Goal: Information Seeking & Learning: Learn about a topic

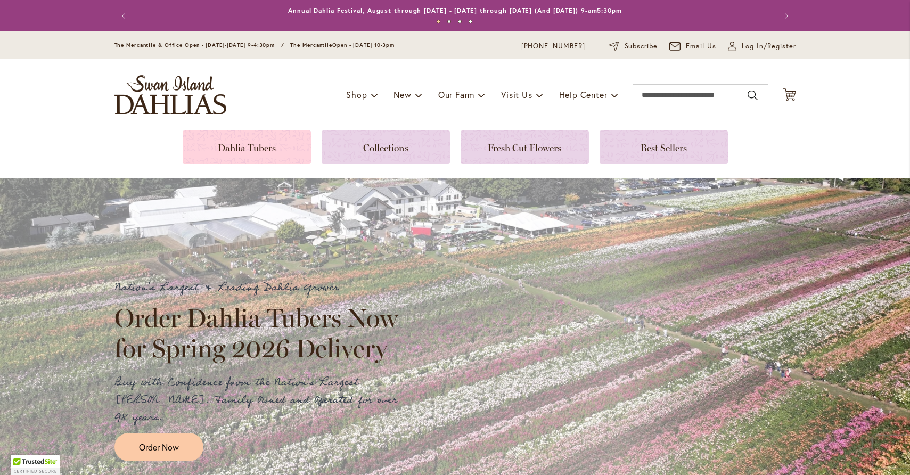
click at [240, 149] on link at bounding box center [247, 148] width 128 height 34
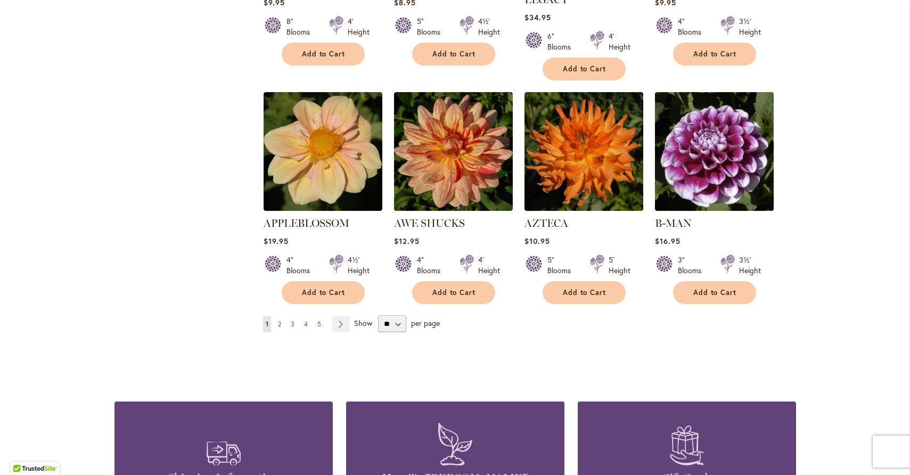
scroll to position [862, 0]
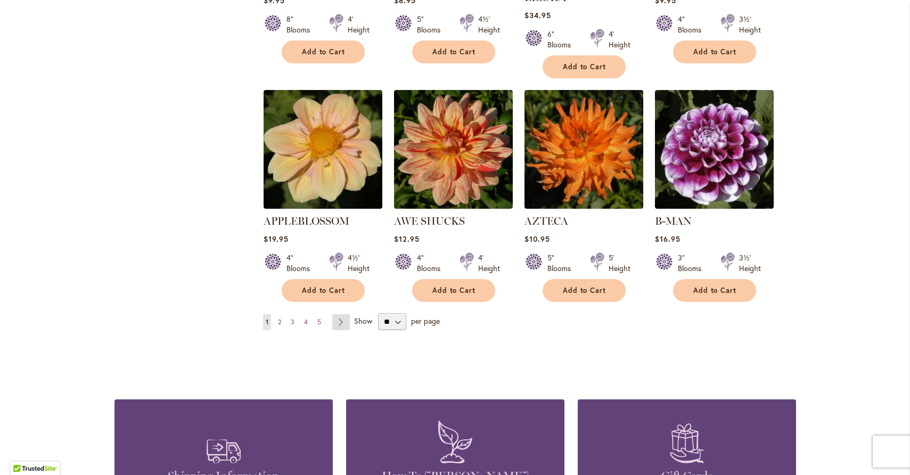
click at [338, 314] on link "Page Next" at bounding box center [341, 322] width 18 height 16
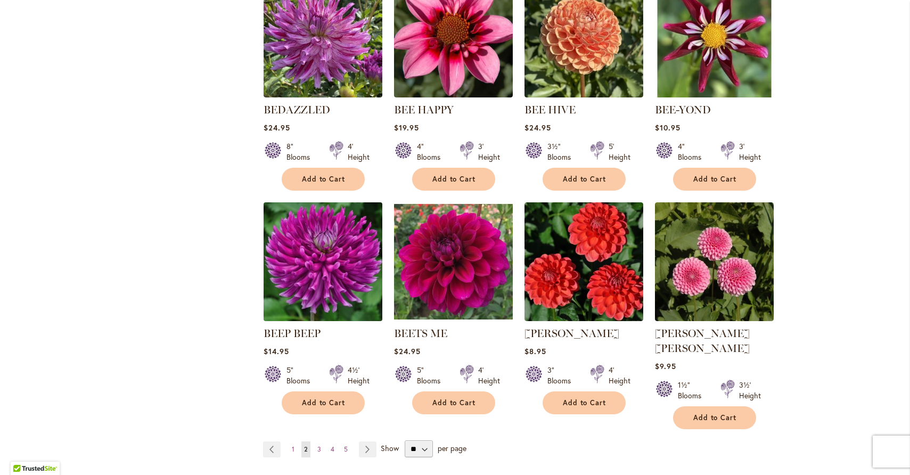
scroll to position [826, 0]
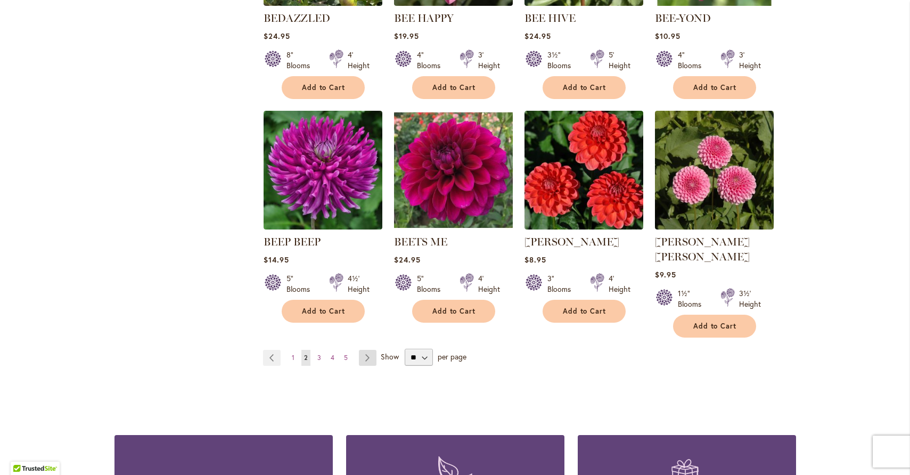
click at [359, 350] on link "Page Next" at bounding box center [368, 358] width 18 height 16
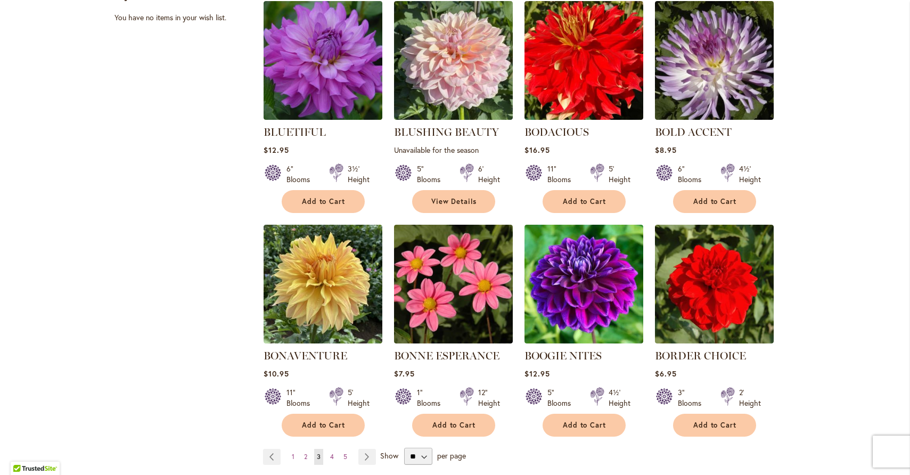
scroll to position [915, 0]
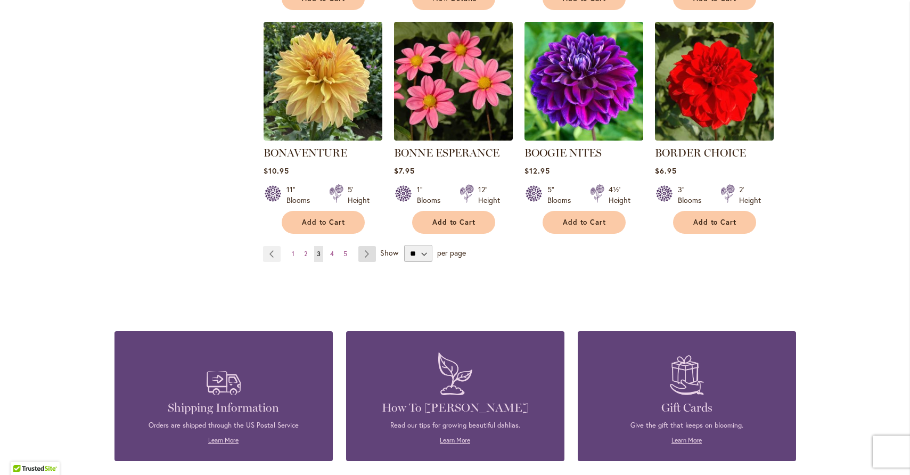
click at [359, 256] on link "Page Next" at bounding box center [368, 254] width 18 height 16
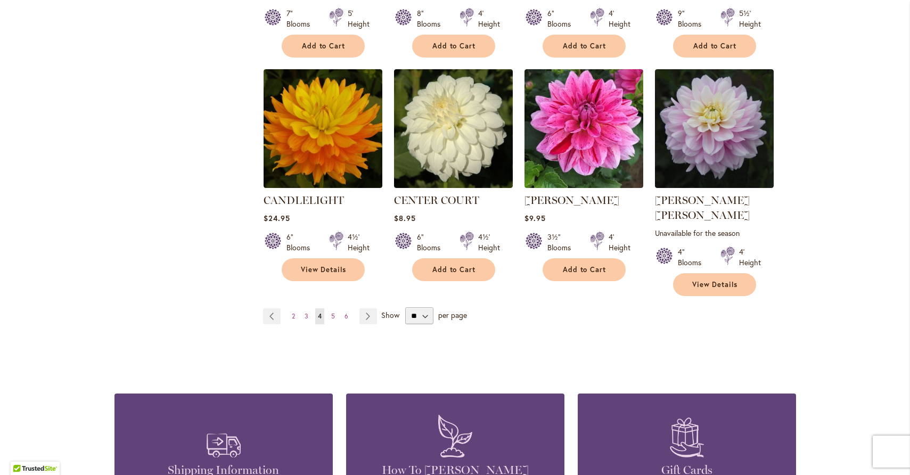
scroll to position [980, 0]
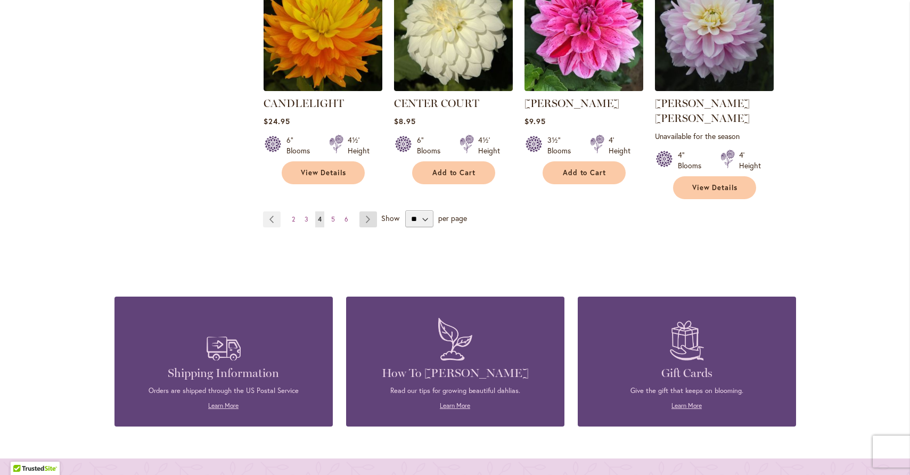
click at [368, 211] on link "Page Next" at bounding box center [369, 219] width 18 height 16
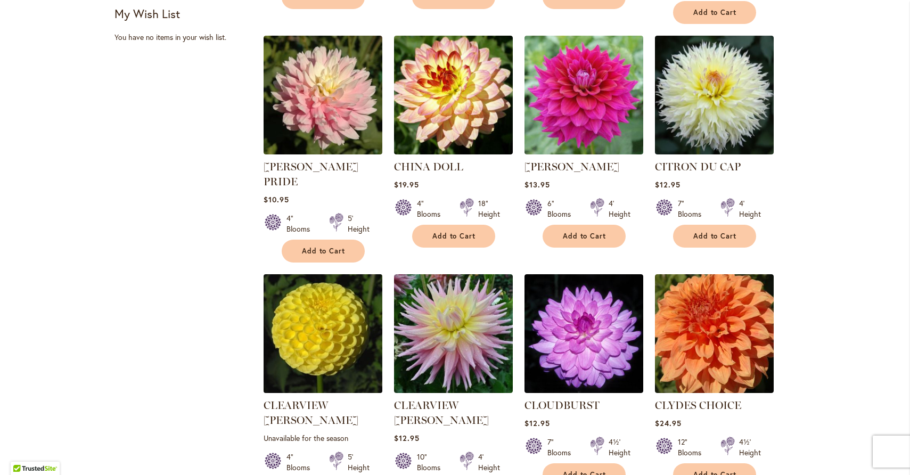
scroll to position [773, 0]
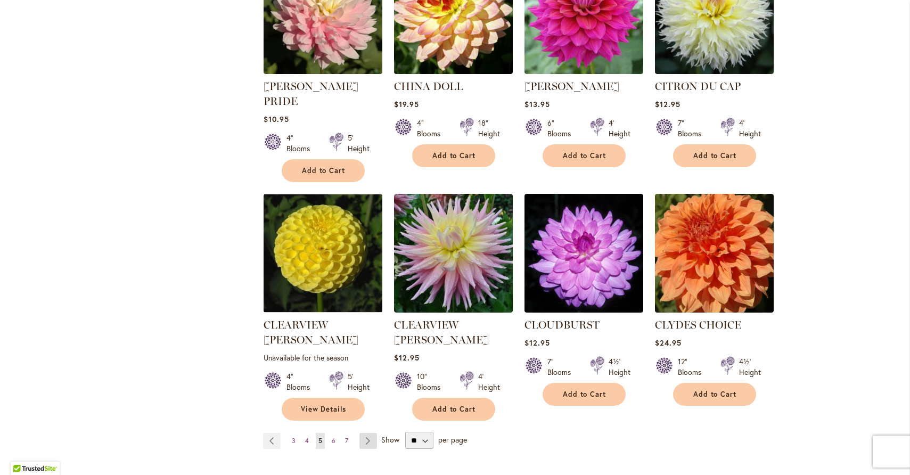
click at [360, 433] on link "Page Next" at bounding box center [369, 441] width 18 height 16
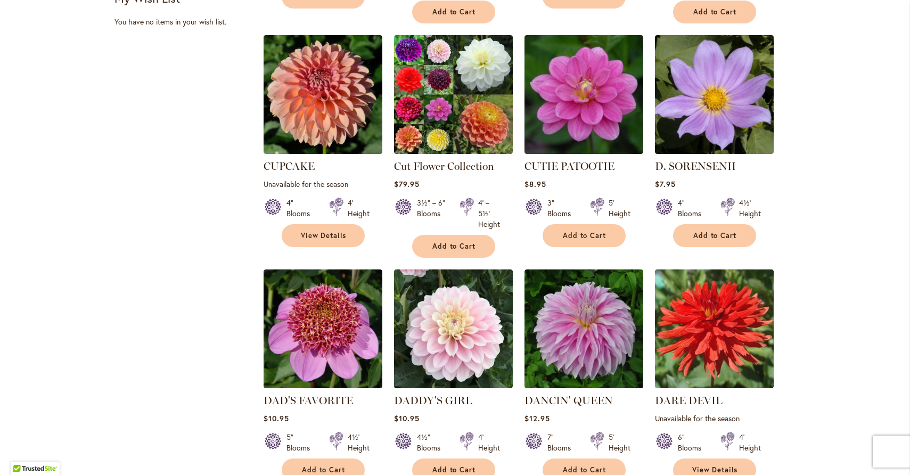
scroll to position [753, 0]
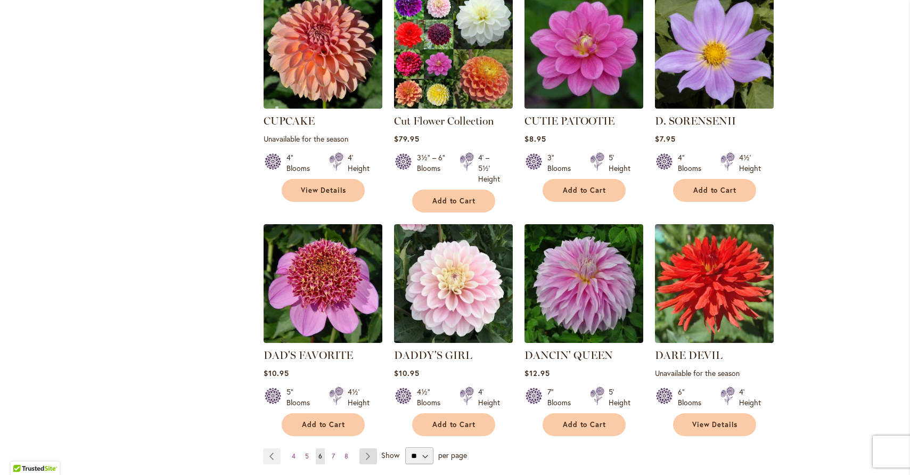
click at [361, 449] on link "Page Next" at bounding box center [369, 457] width 18 height 16
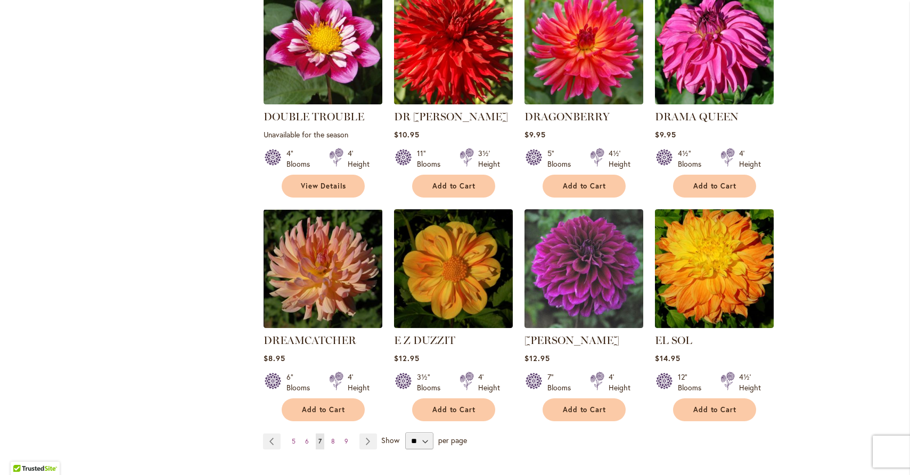
scroll to position [777, 0]
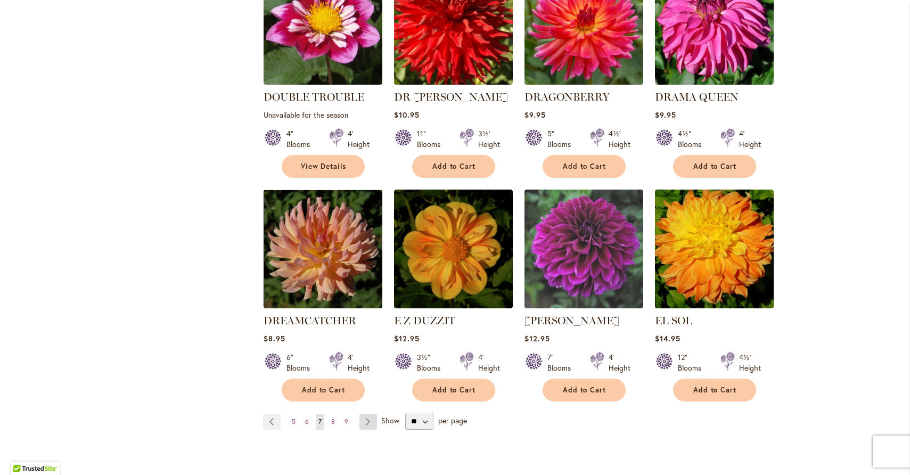
click at [370, 414] on link "Page Next" at bounding box center [369, 422] width 18 height 16
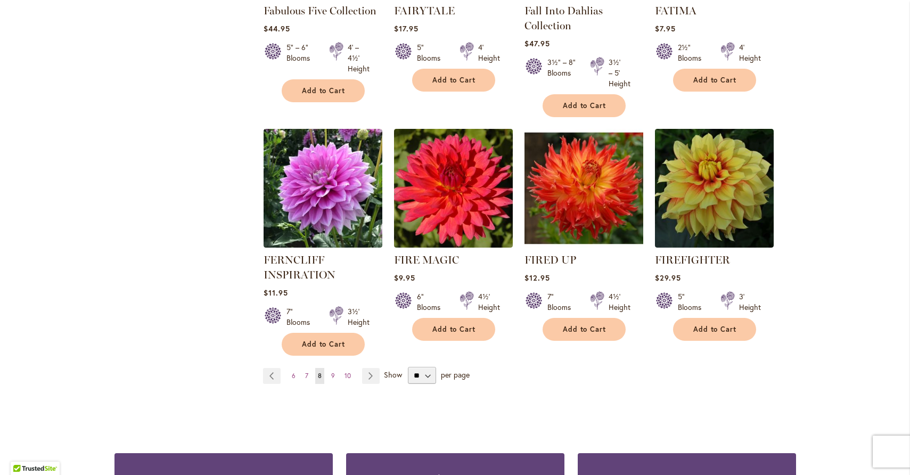
scroll to position [836, 0]
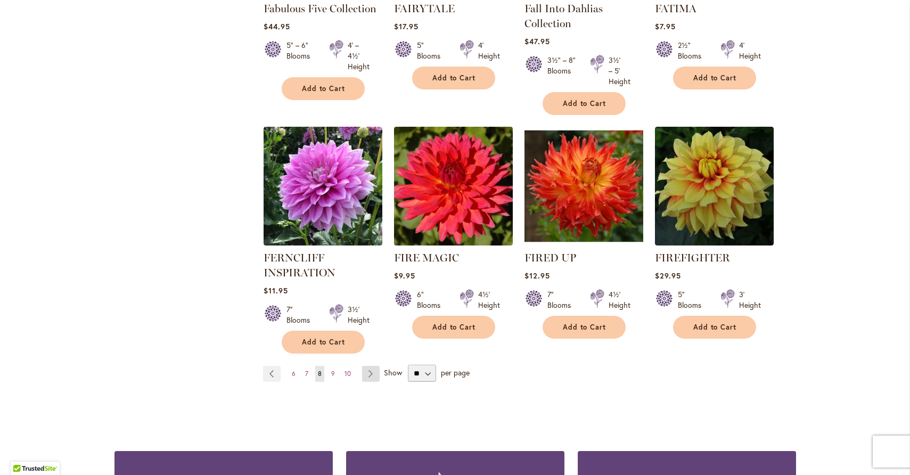
click at [364, 374] on link "Page Next" at bounding box center [371, 374] width 18 height 16
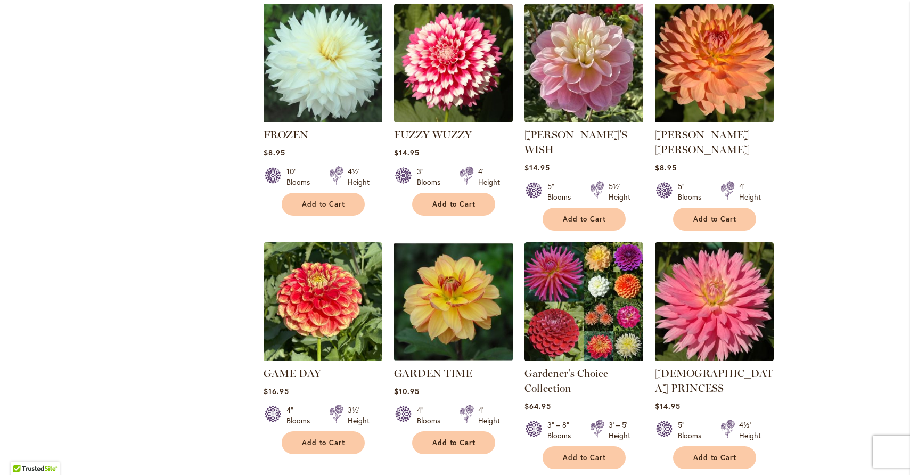
scroll to position [791, 0]
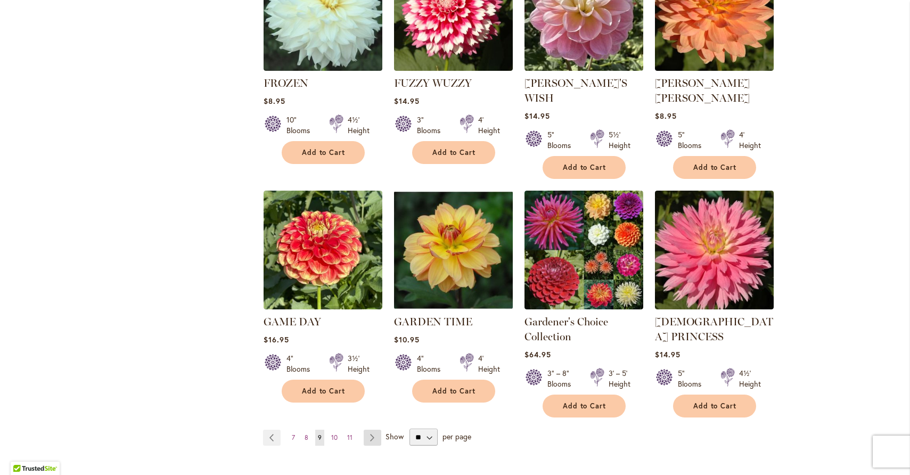
click at [372, 430] on link "Page Next" at bounding box center [373, 438] width 18 height 16
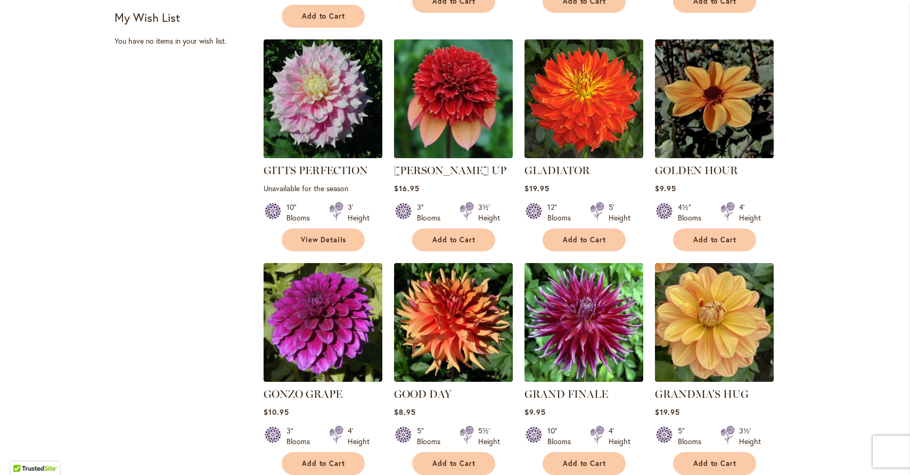
scroll to position [765, 0]
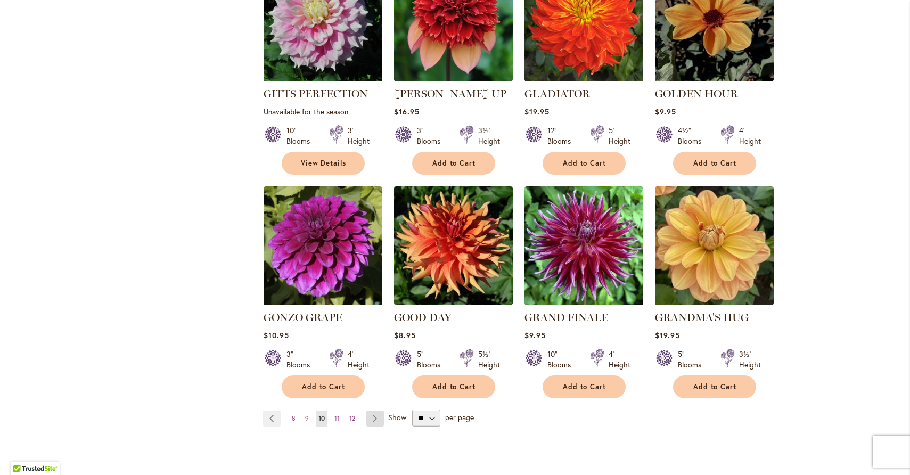
click at [374, 411] on link "Page Next" at bounding box center [375, 419] width 18 height 16
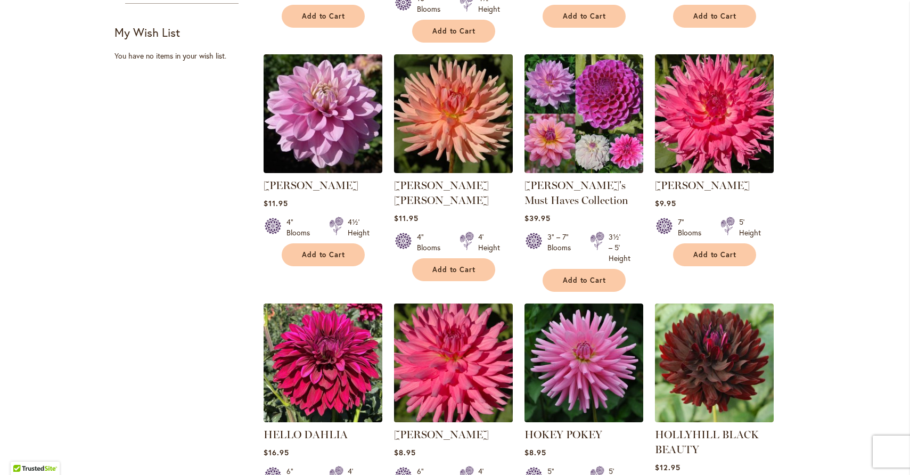
scroll to position [856, 0]
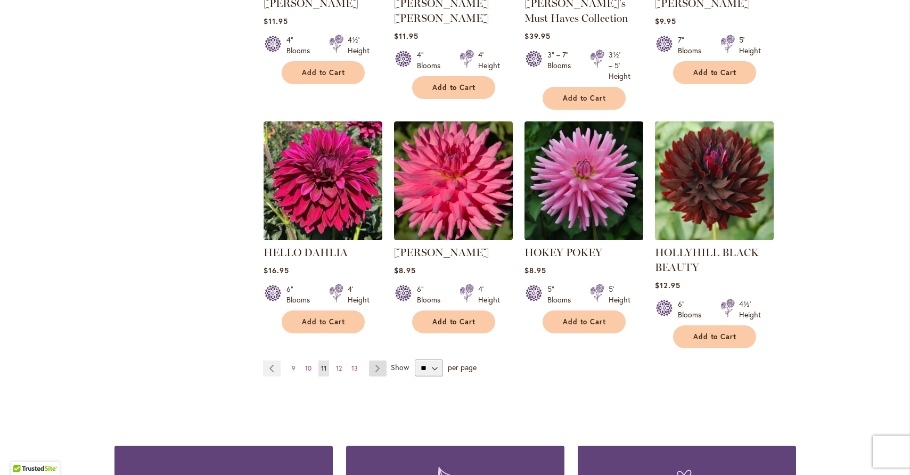
click at [371, 368] on link "Page Next" at bounding box center [378, 369] width 18 height 16
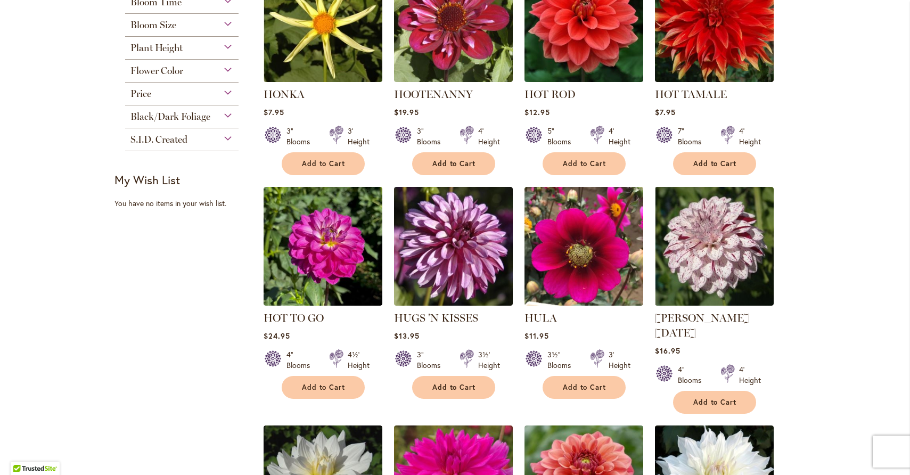
scroll to position [720, 0]
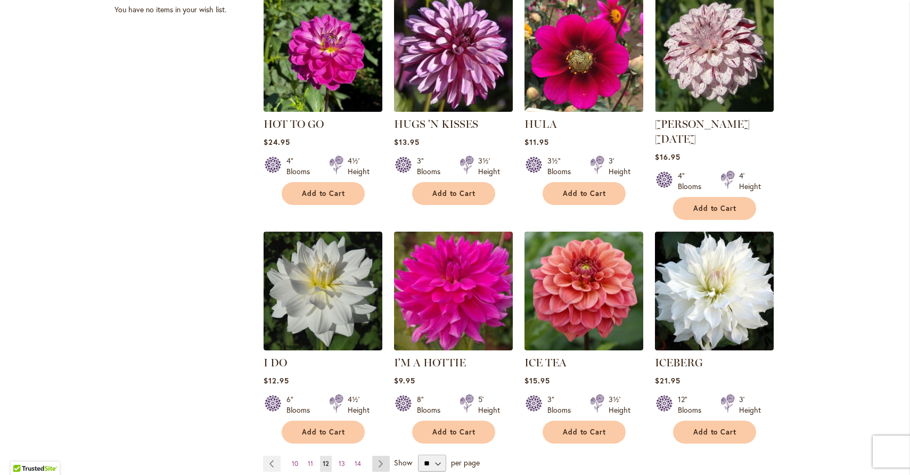
click at [381, 456] on link "Page Next" at bounding box center [381, 464] width 18 height 16
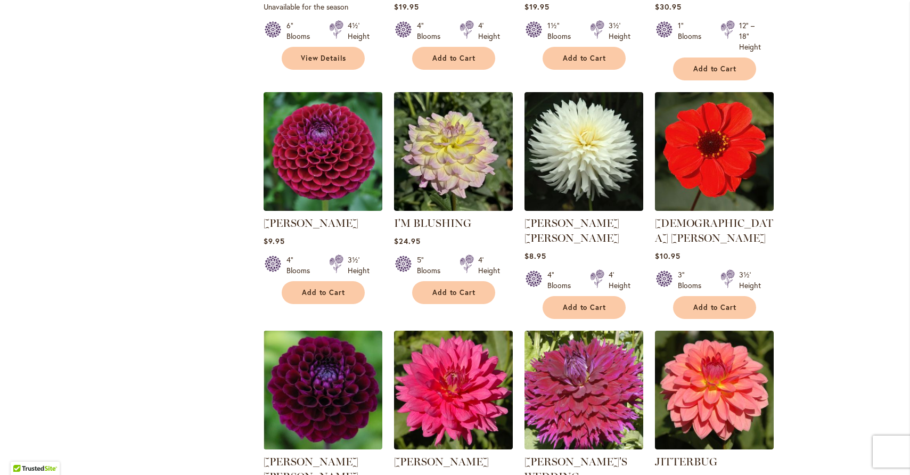
scroll to position [738, 0]
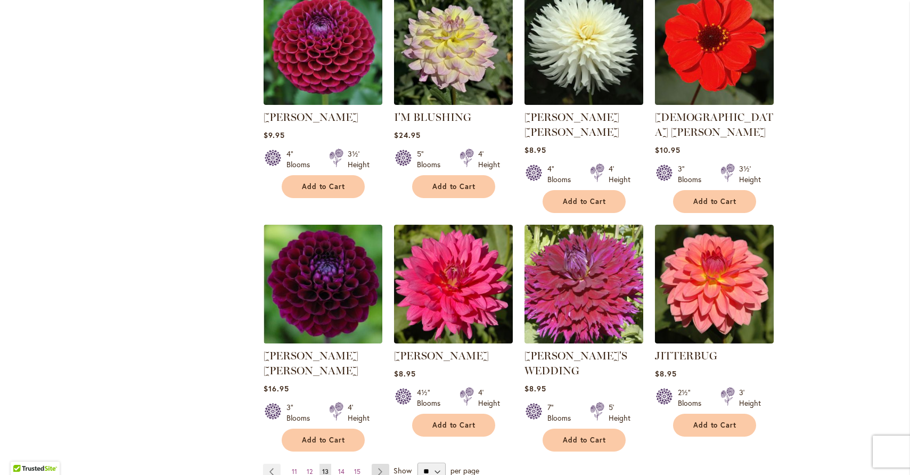
click at [373, 464] on link "Page Next" at bounding box center [381, 472] width 18 height 16
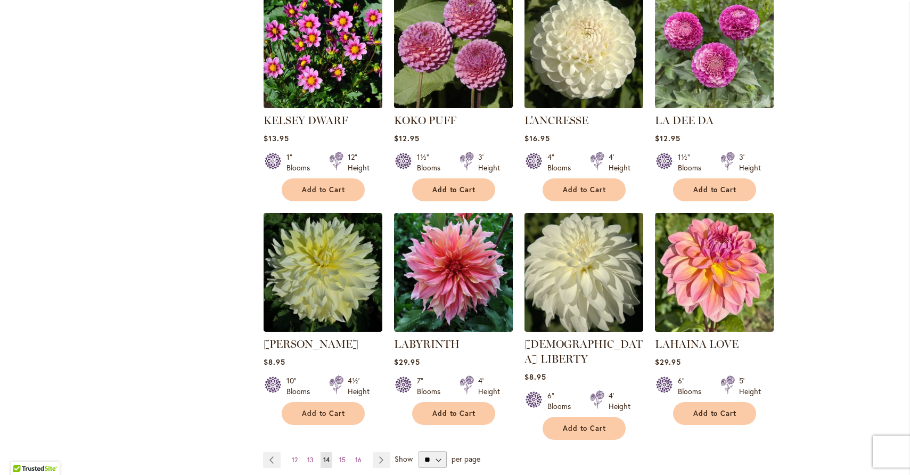
scroll to position [813, 0]
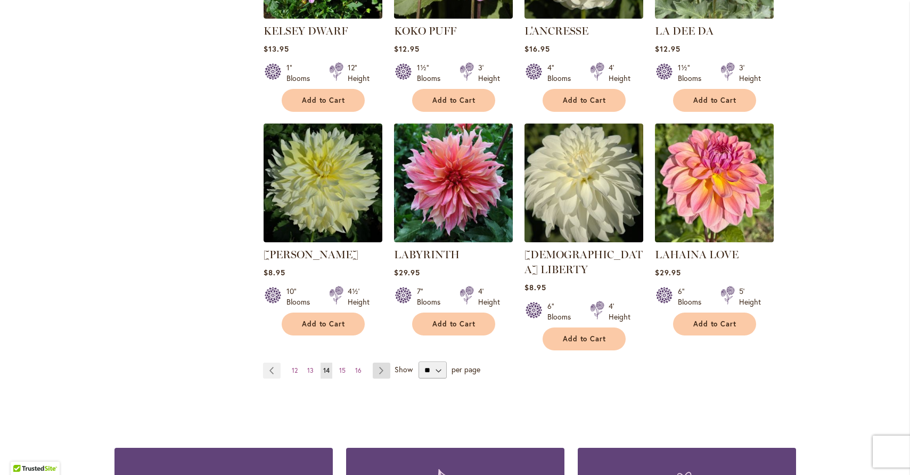
click at [376, 363] on link "Page Next" at bounding box center [382, 371] width 18 height 16
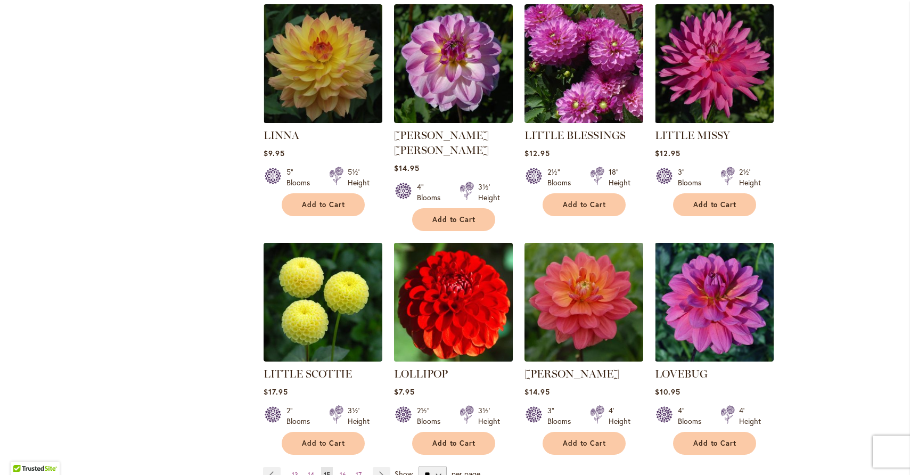
scroll to position [879, 0]
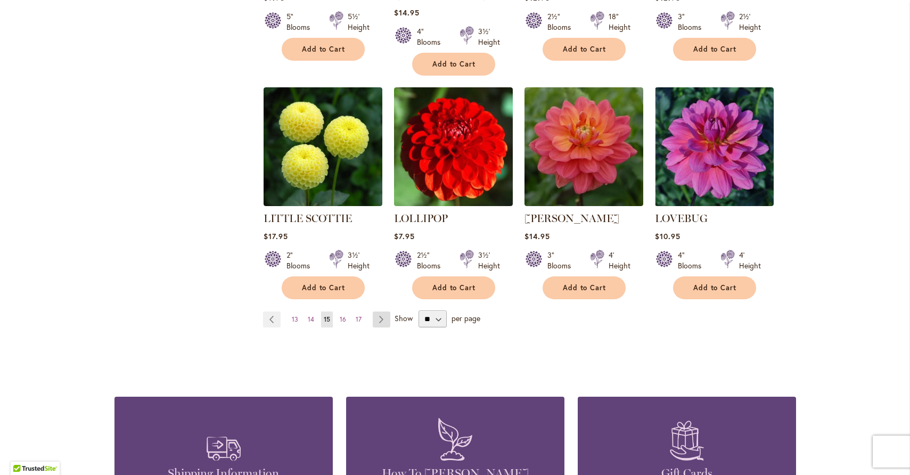
click at [374, 312] on link "Page Next" at bounding box center [382, 320] width 18 height 16
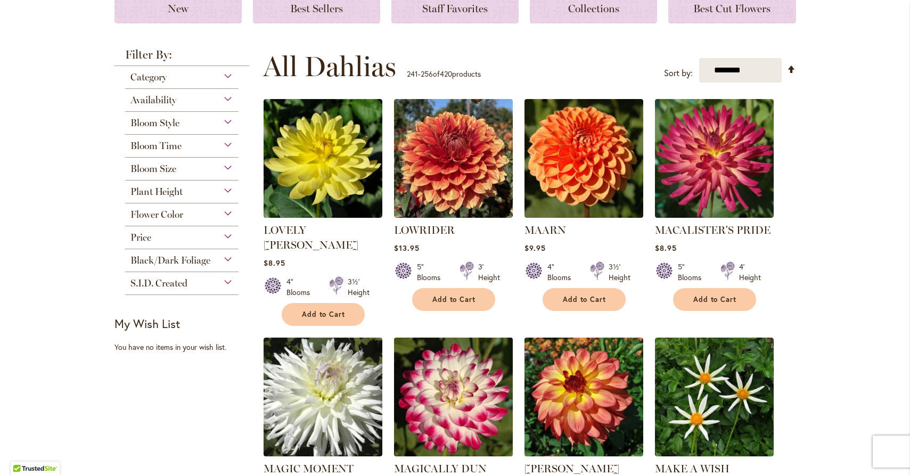
scroll to position [212, 0]
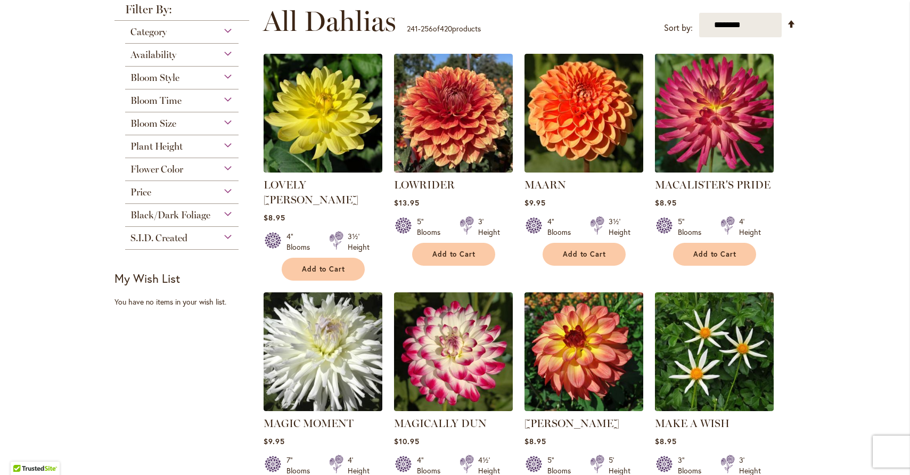
click at [702, 108] on img at bounding box center [714, 113] width 125 height 125
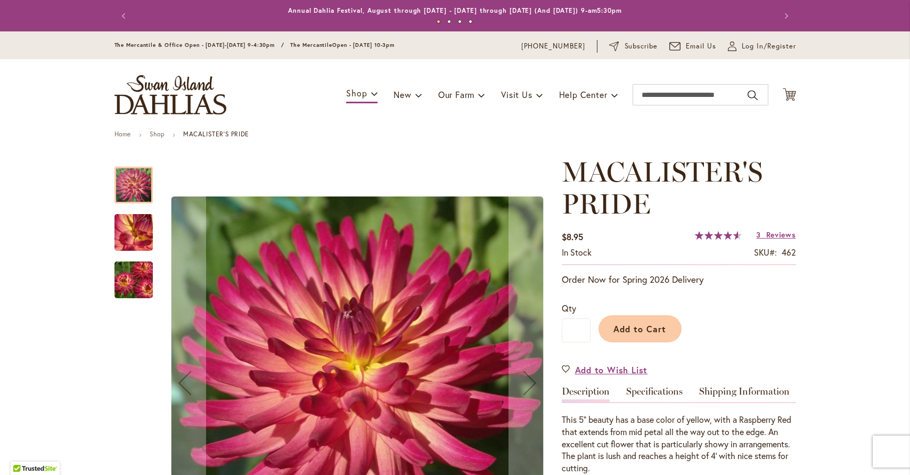
click at [120, 284] on img "MACALISTER'S PRIDE" at bounding box center [133, 280] width 77 height 51
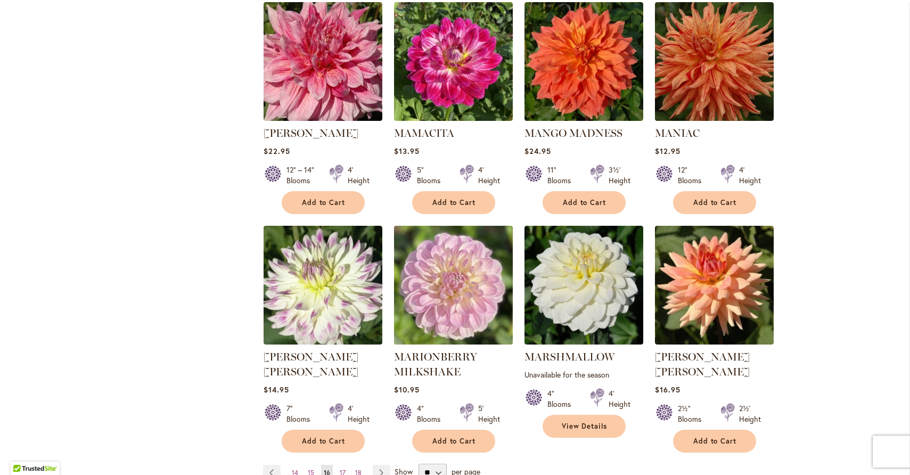
scroll to position [802, 0]
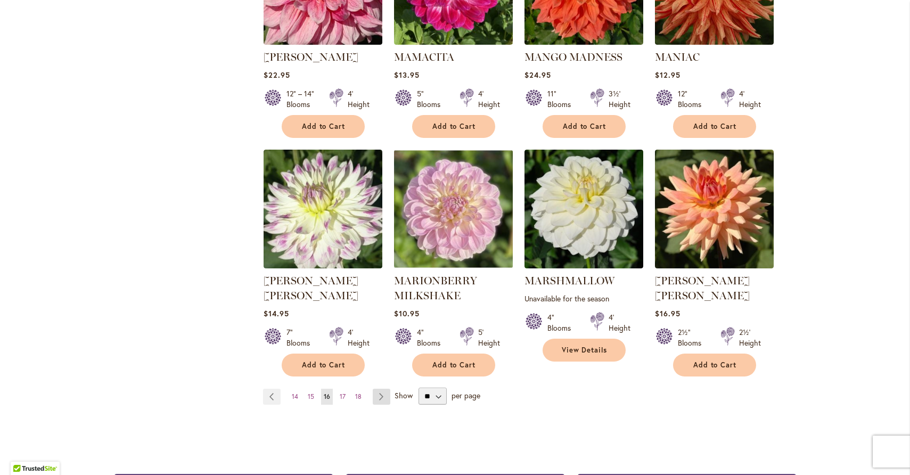
click at [375, 389] on link "Page Next" at bounding box center [382, 397] width 18 height 16
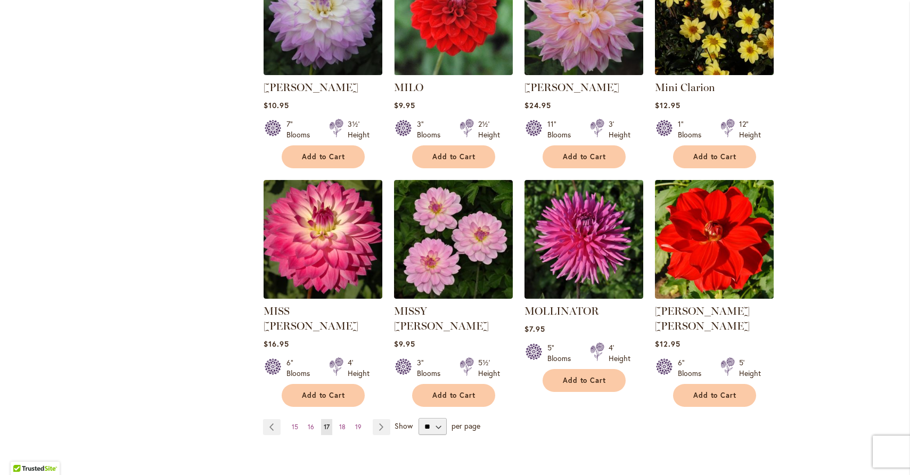
scroll to position [783, 0]
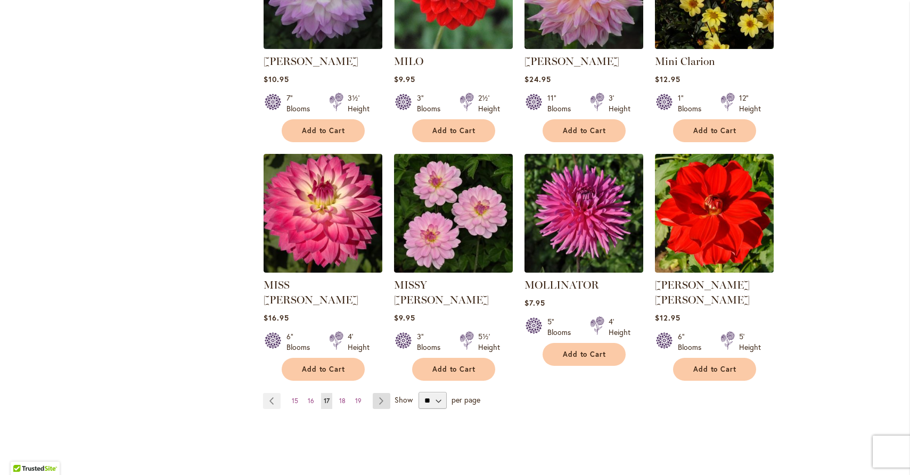
click at [377, 393] on link "Page Next" at bounding box center [382, 401] width 18 height 16
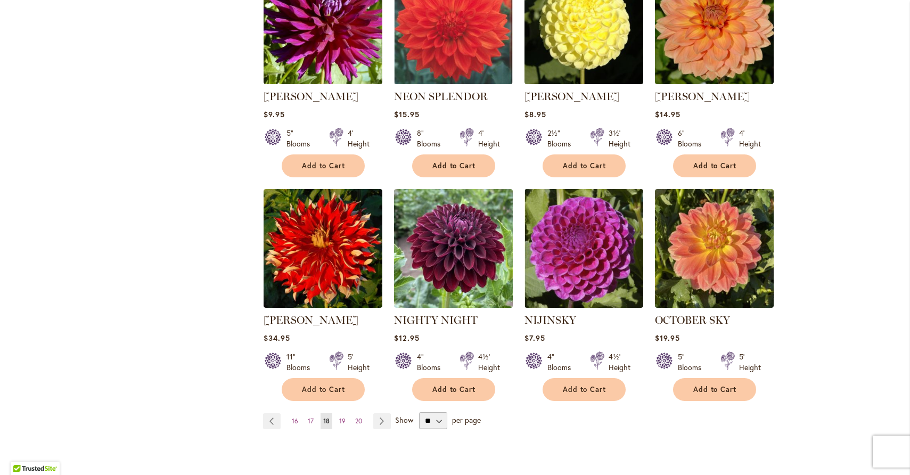
scroll to position [787, 0]
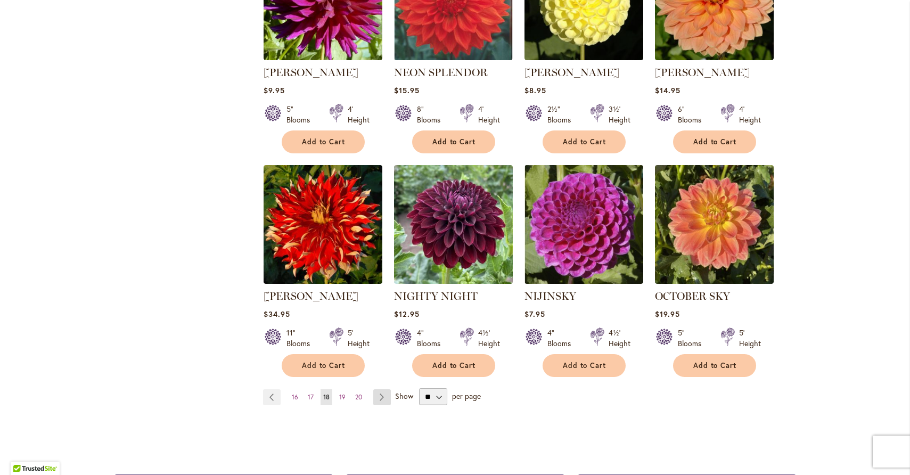
click at [381, 389] on link "Page Next" at bounding box center [382, 397] width 18 height 16
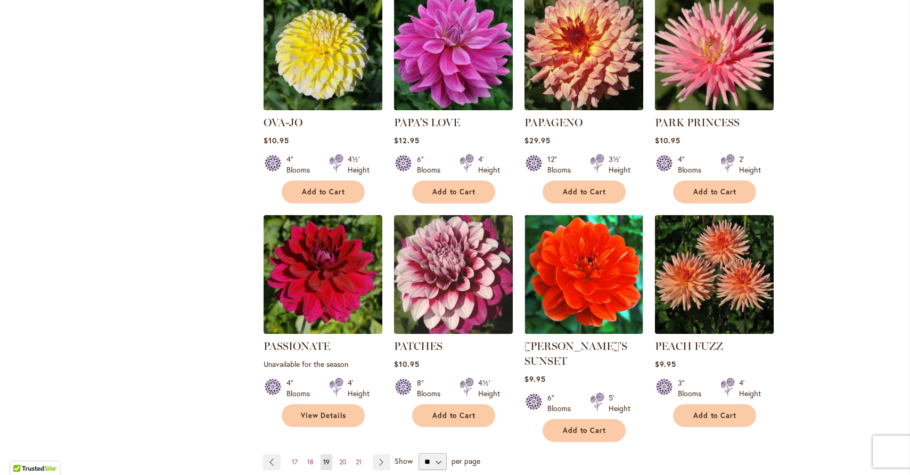
scroll to position [772, 0]
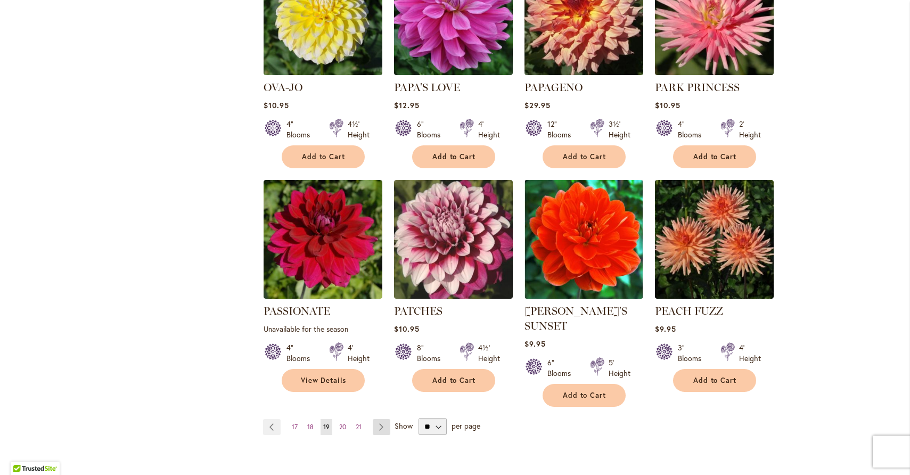
click at [379, 419] on link "Page Next" at bounding box center [382, 427] width 18 height 16
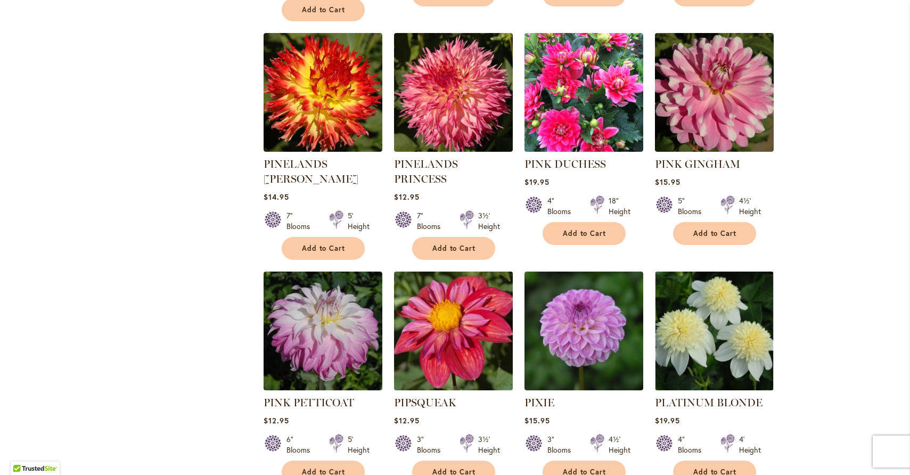
scroll to position [785, 0]
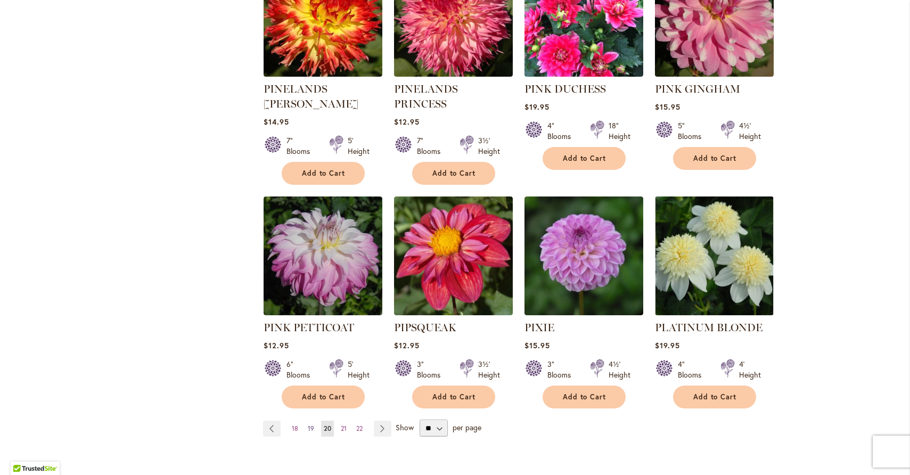
click at [308, 425] on span "19" at bounding box center [311, 429] width 6 height 8
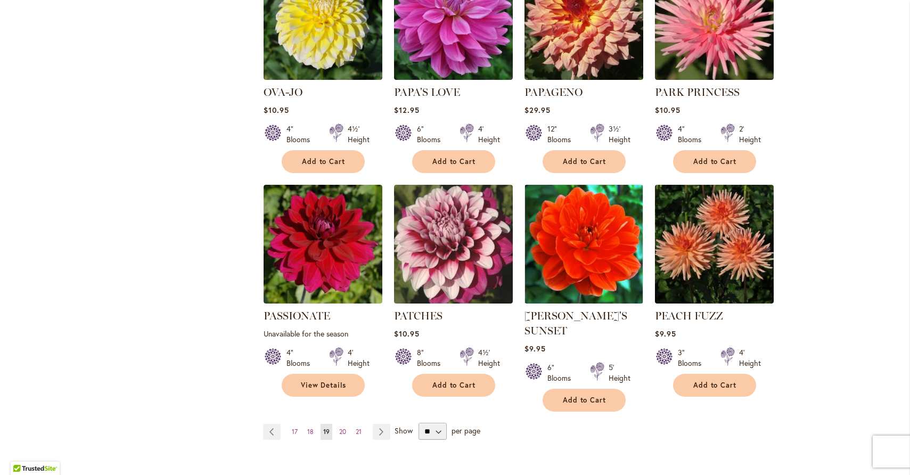
scroll to position [819, 0]
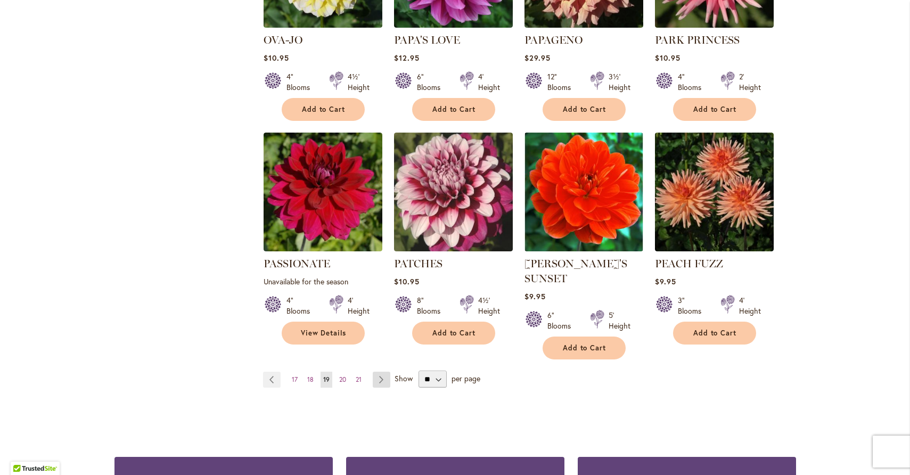
click at [378, 372] on link "Page Next" at bounding box center [382, 380] width 18 height 16
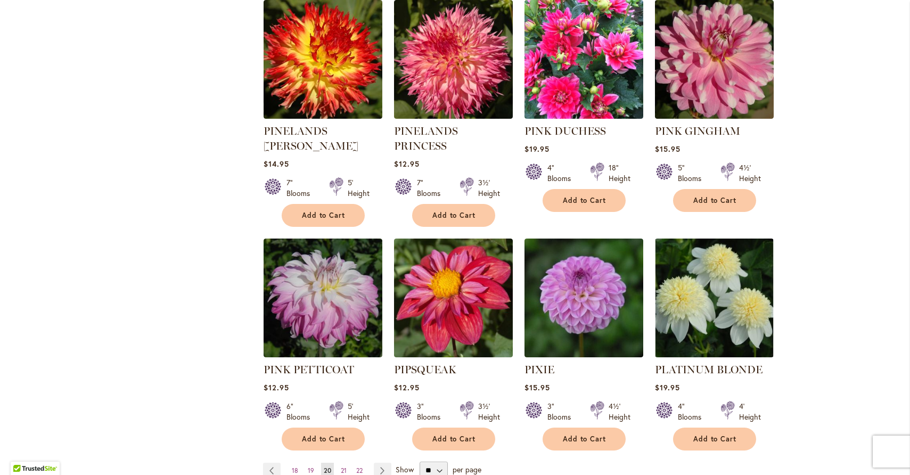
scroll to position [893, 0]
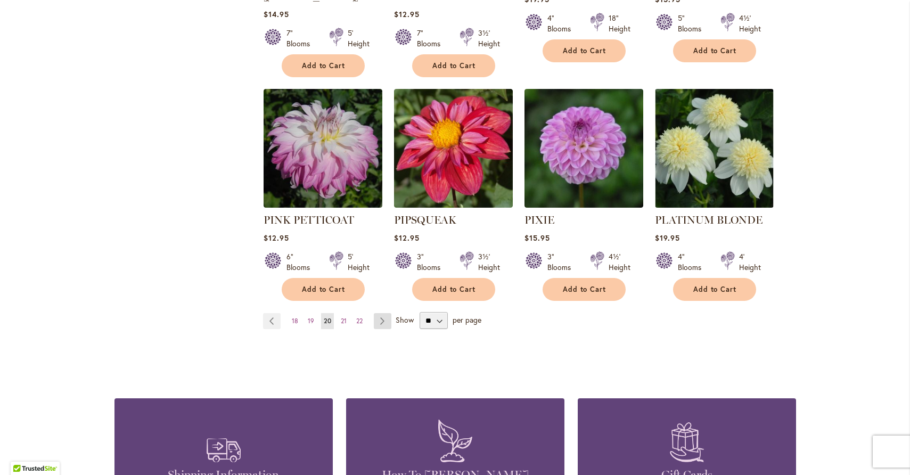
click at [376, 313] on link "Page Next" at bounding box center [383, 321] width 18 height 16
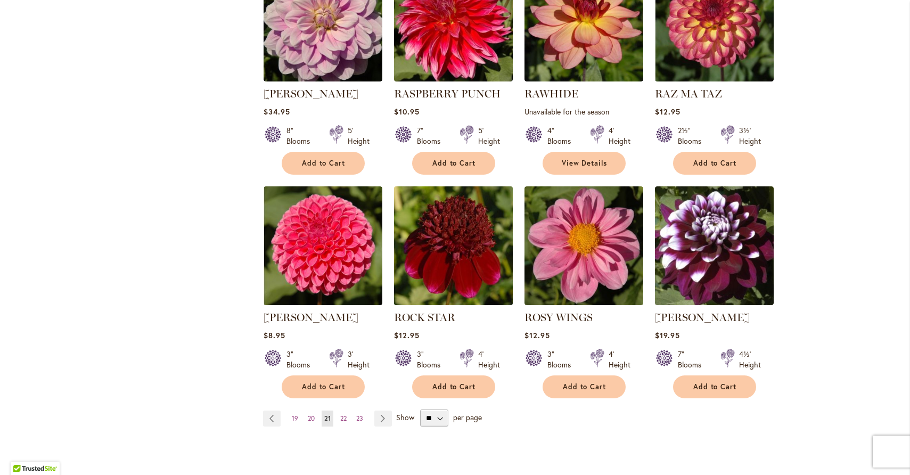
scroll to position [858, 0]
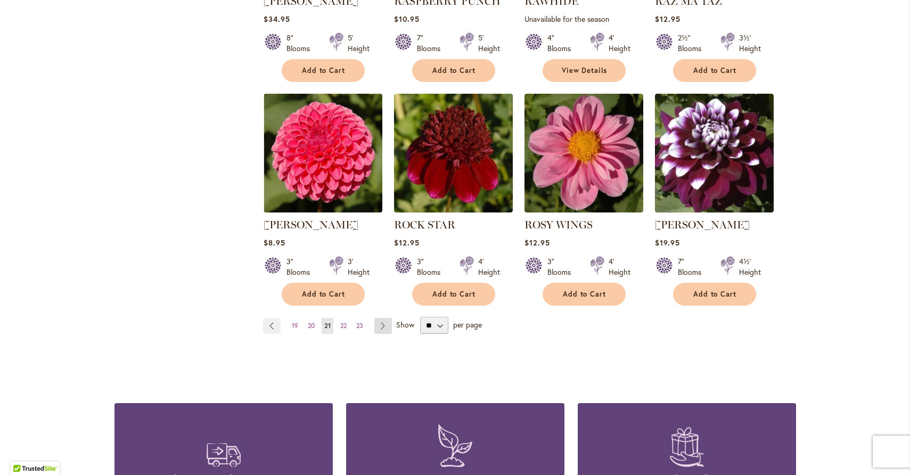
click at [380, 322] on link "Page Next" at bounding box center [383, 326] width 18 height 16
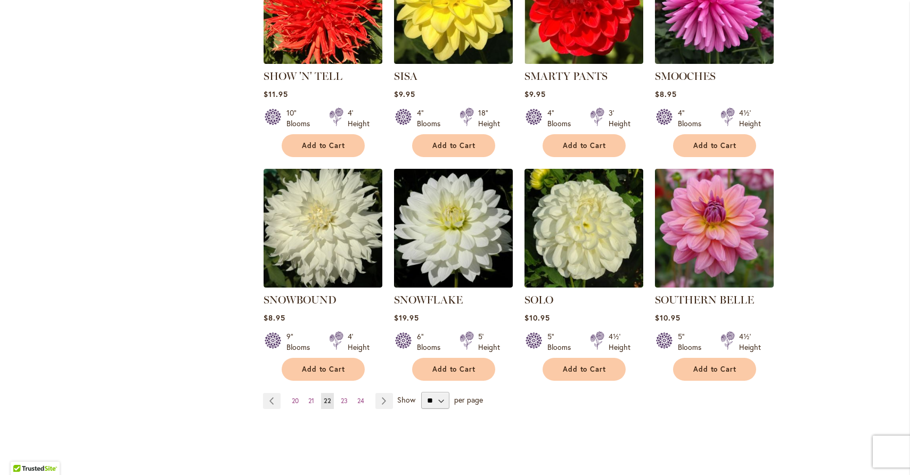
scroll to position [828, 0]
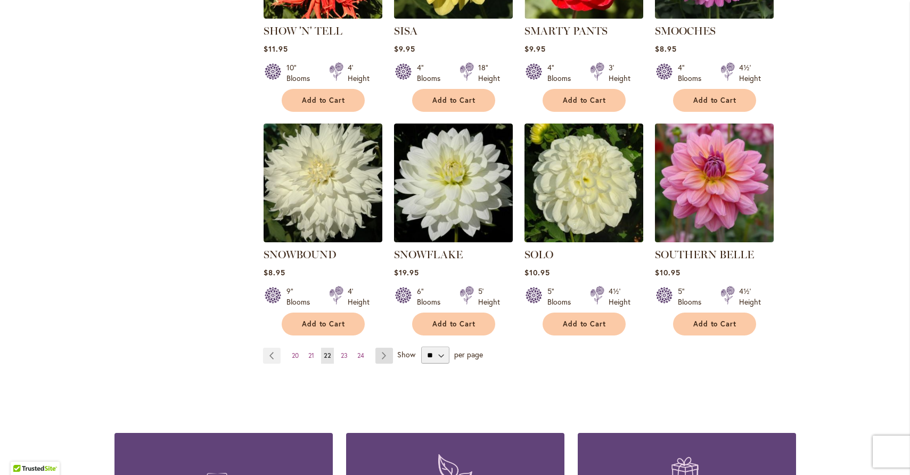
click at [381, 348] on link "Page Next" at bounding box center [385, 356] width 18 height 16
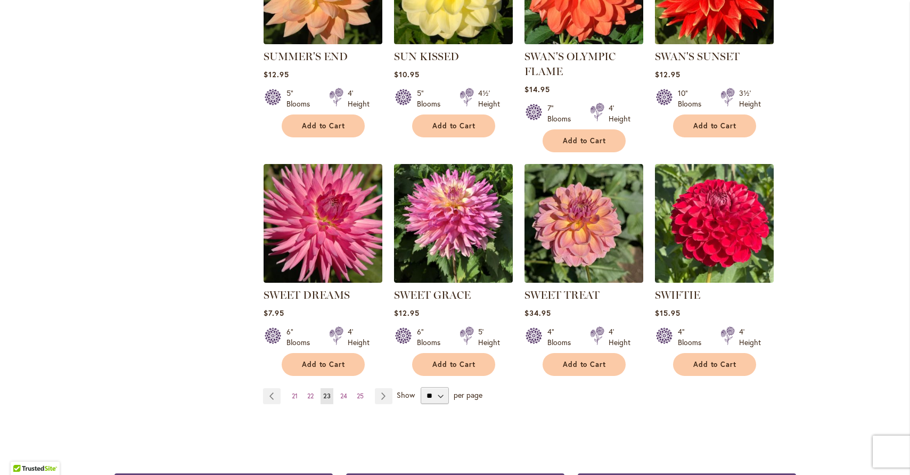
scroll to position [790, 0]
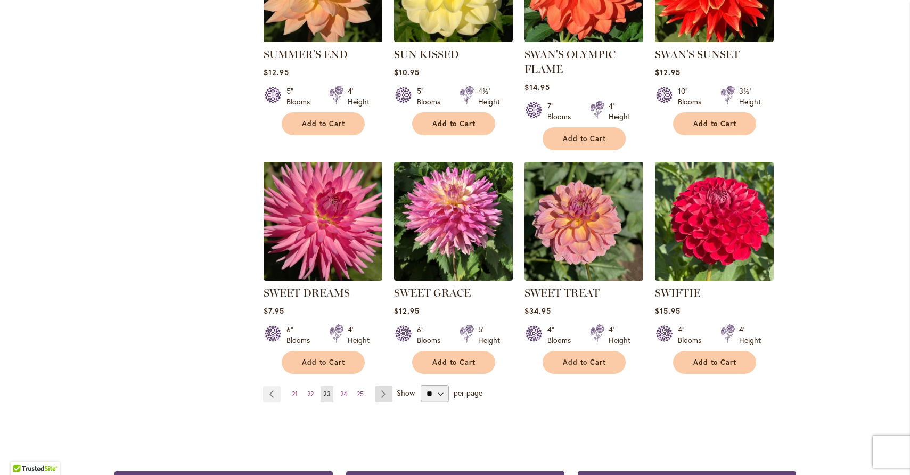
click at [377, 391] on link "Page Next" at bounding box center [384, 394] width 18 height 16
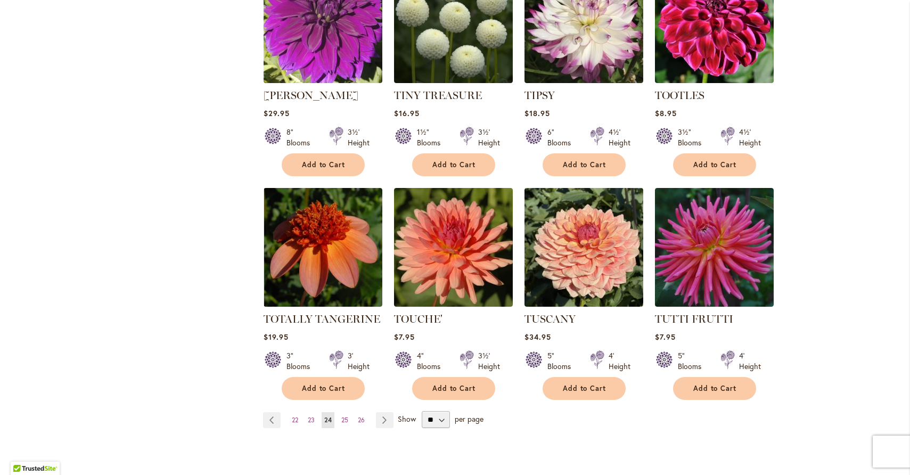
scroll to position [762, 0]
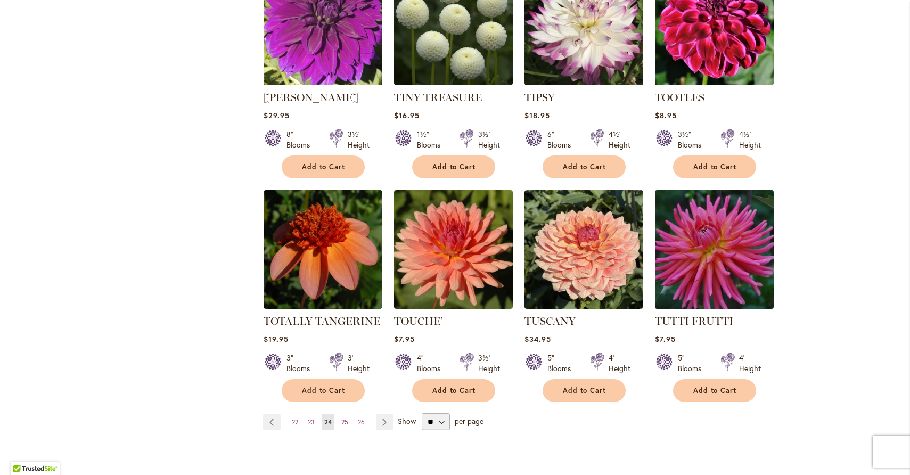
click at [671, 222] on img at bounding box center [714, 250] width 125 height 125
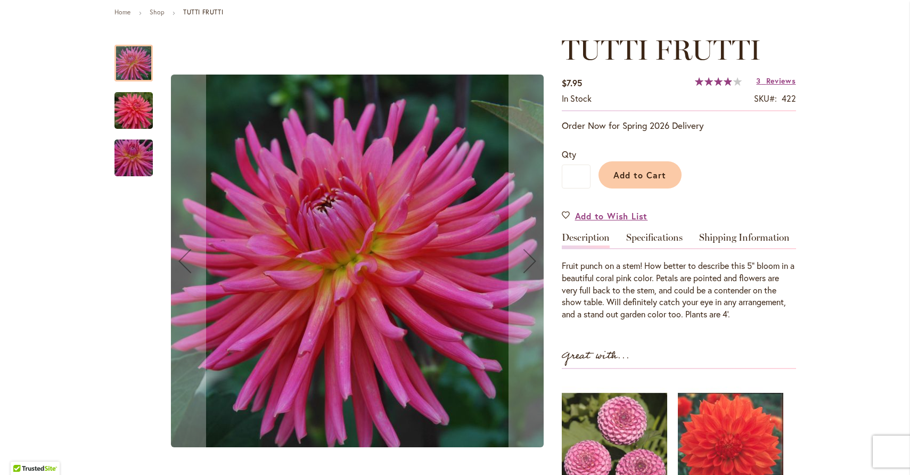
scroll to position [171, 0]
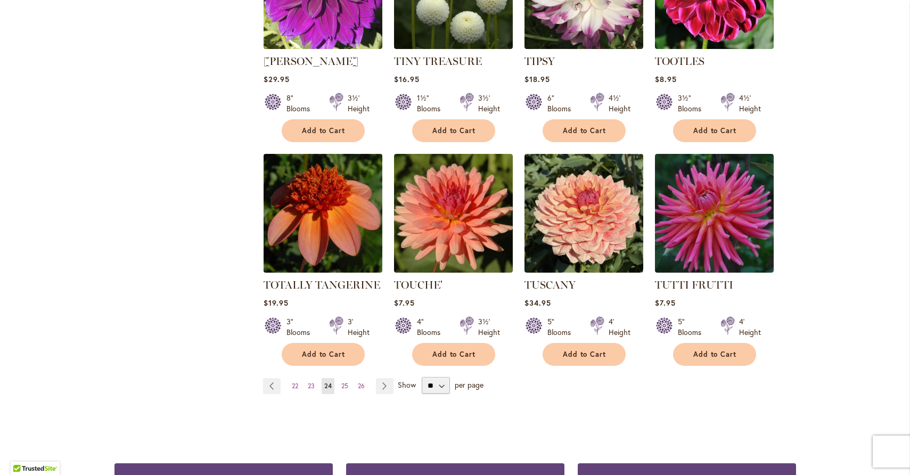
scroll to position [887, 0]
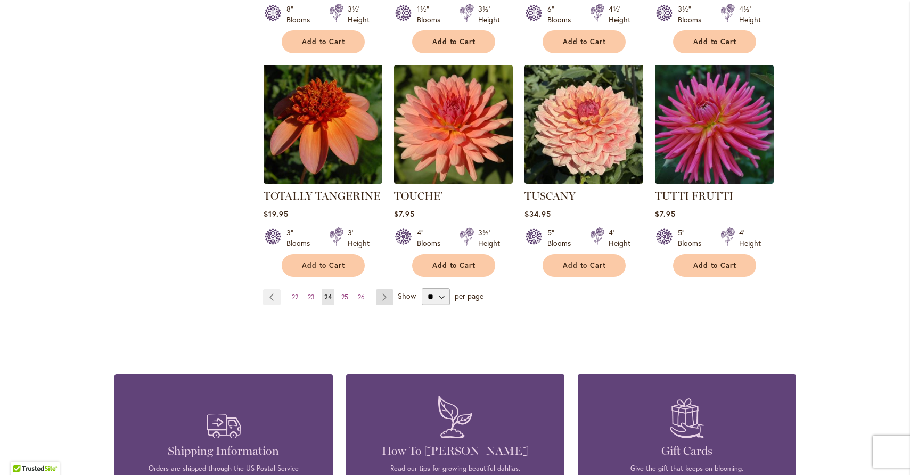
click at [386, 289] on link "Page Next" at bounding box center [385, 297] width 18 height 16
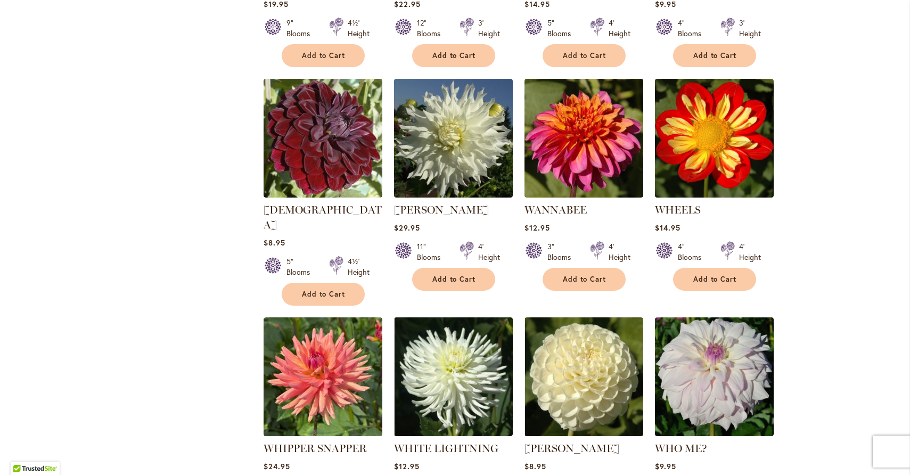
scroll to position [650, 0]
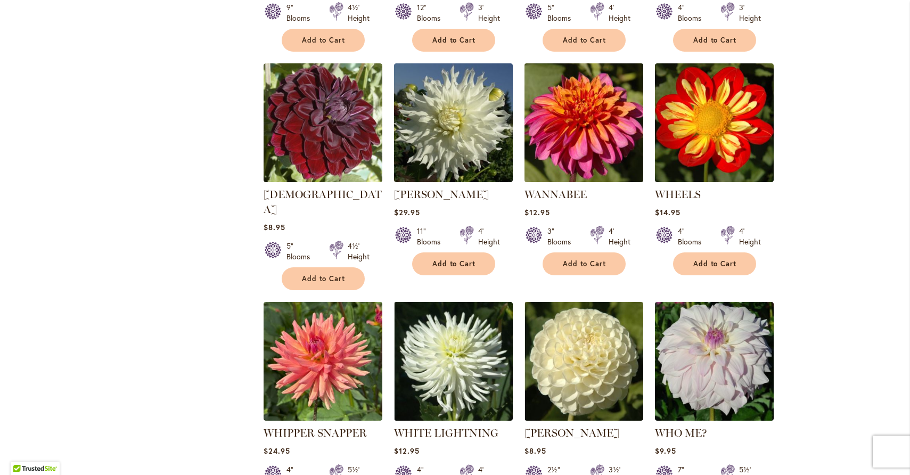
click at [580, 147] on img at bounding box center [584, 123] width 125 height 125
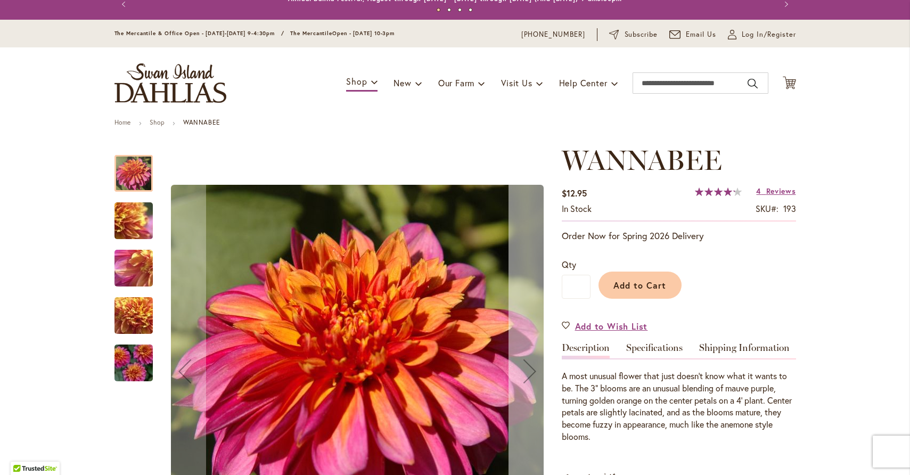
scroll to position [236, 0]
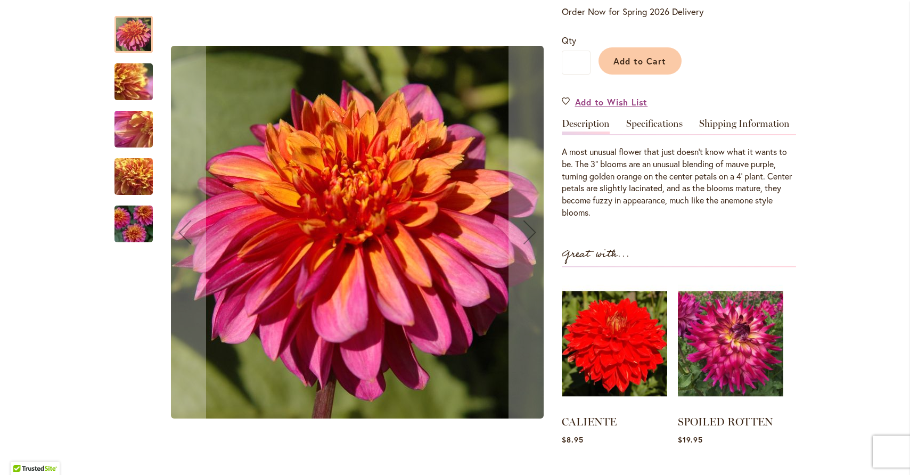
click at [139, 226] on img "WANNABEE" at bounding box center [133, 224] width 77 height 51
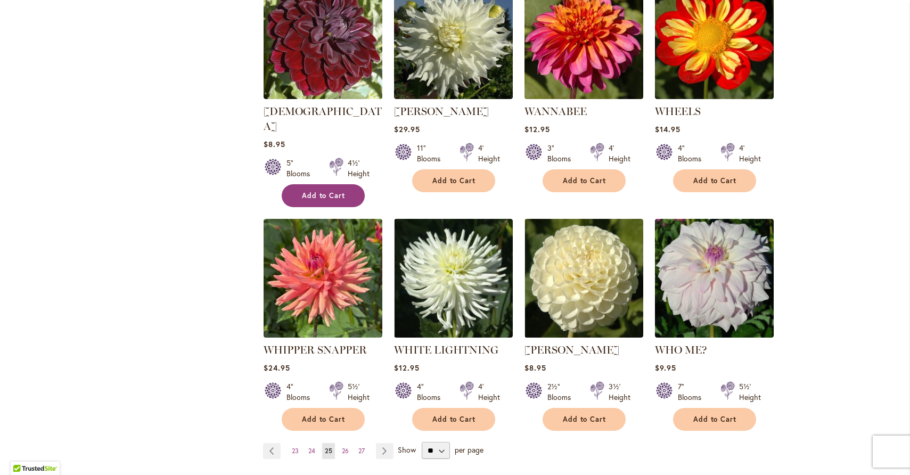
scroll to position [777, 0]
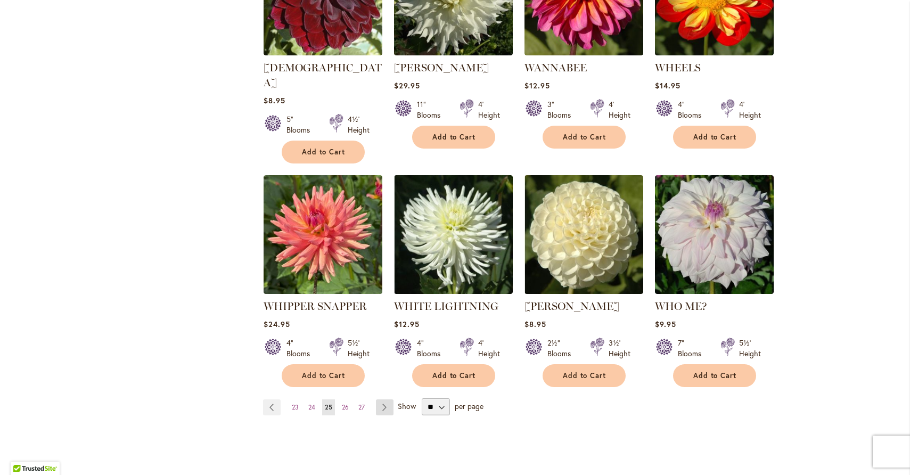
click at [381, 400] on link "Page Next" at bounding box center [385, 408] width 18 height 16
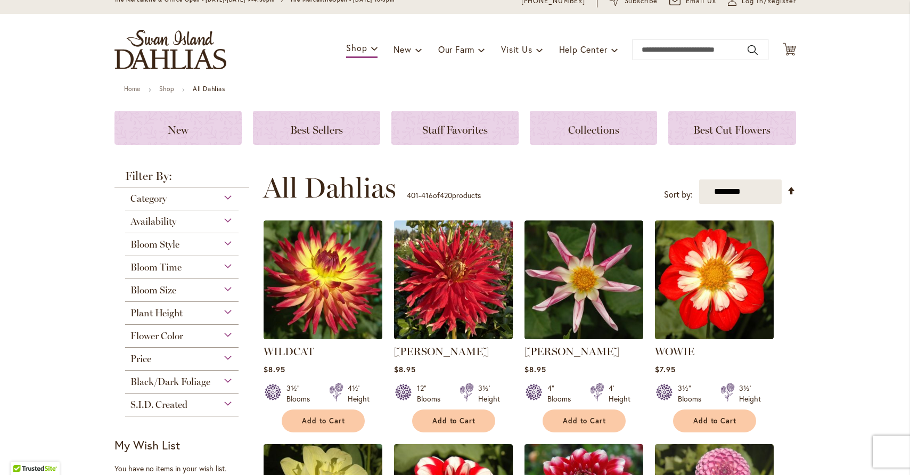
scroll to position [47, 0]
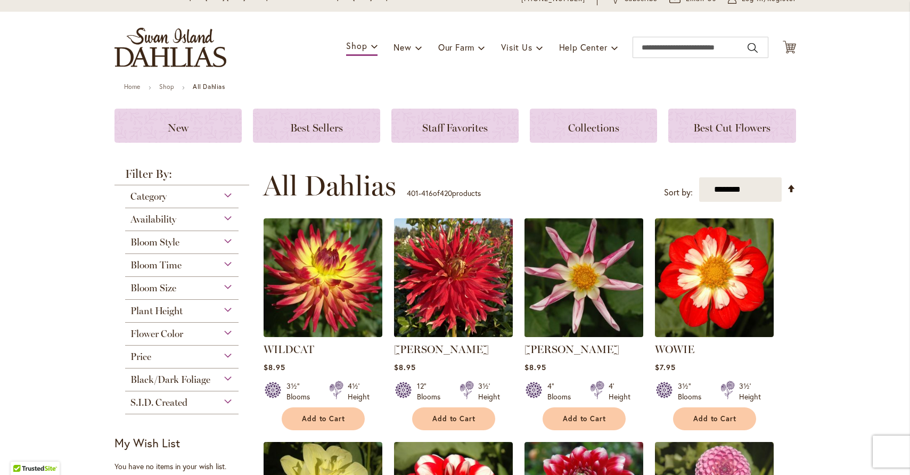
click at [579, 317] on img at bounding box center [584, 278] width 125 height 125
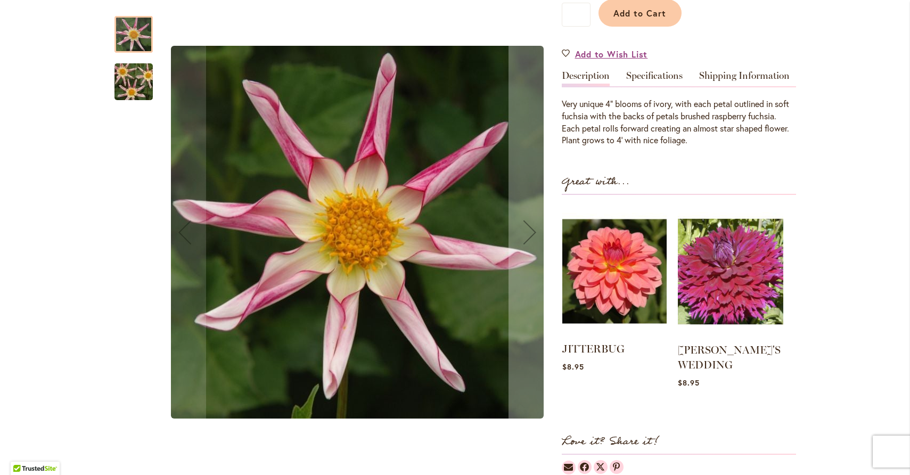
scroll to position [282, 0]
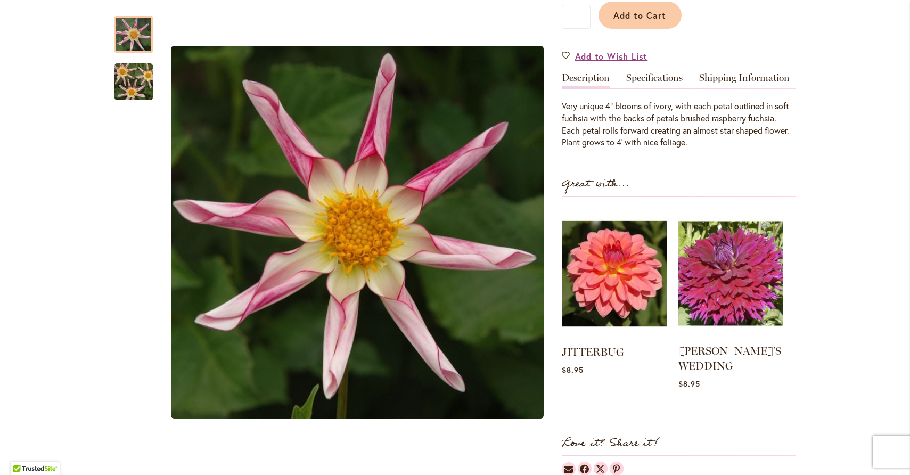
click at [719, 279] on img at bounding box center [731, 273] width 104 height 131
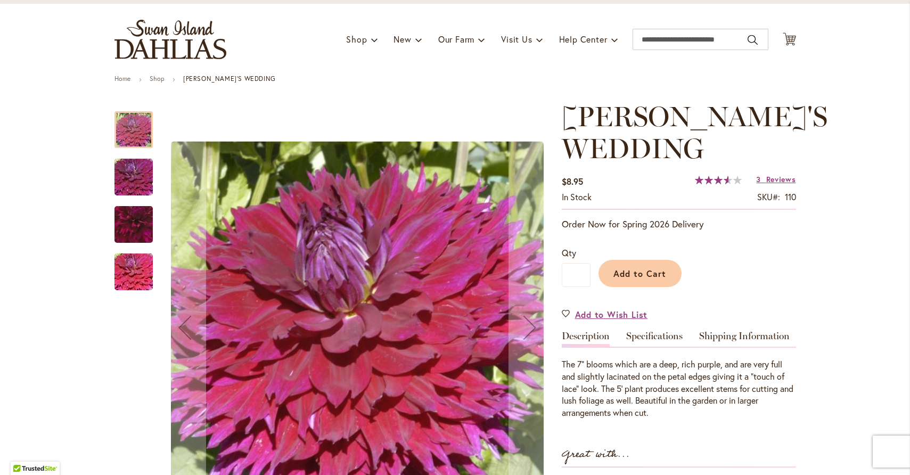
scroll to position [126, 0]
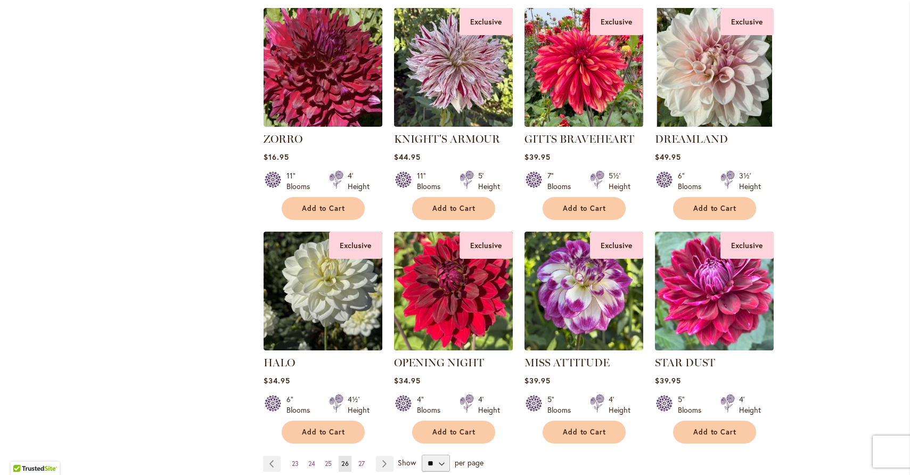
scroll to position [821, 0]
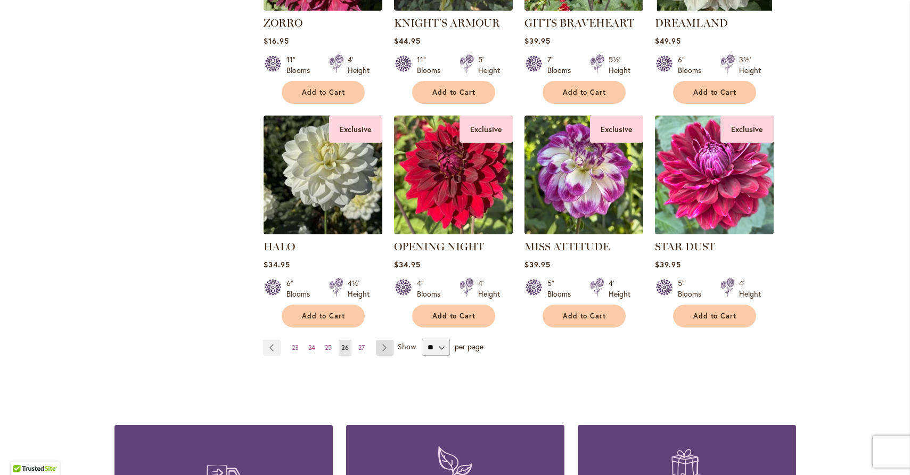
click at [377, 345] on link "Page Next" at bounding box center [385, 348] width 18 height 16
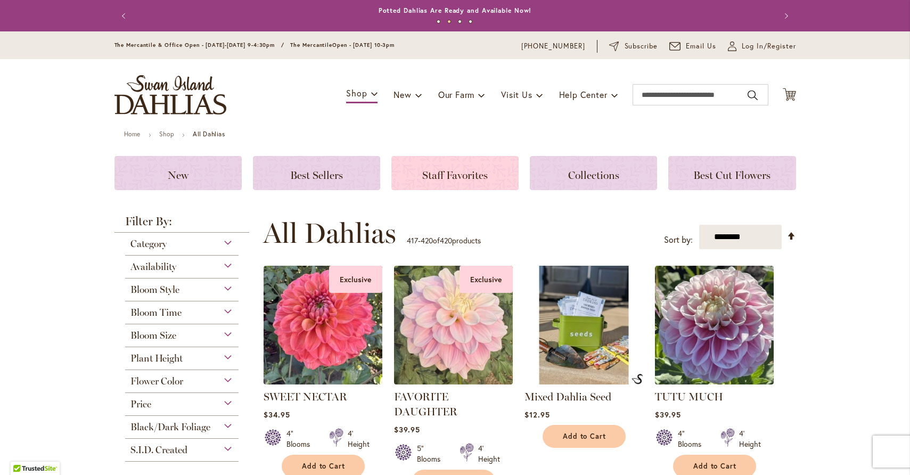
click at [454, 175] on span "Staff Favorites" at bounding box center [455, 175] width 66 height 13
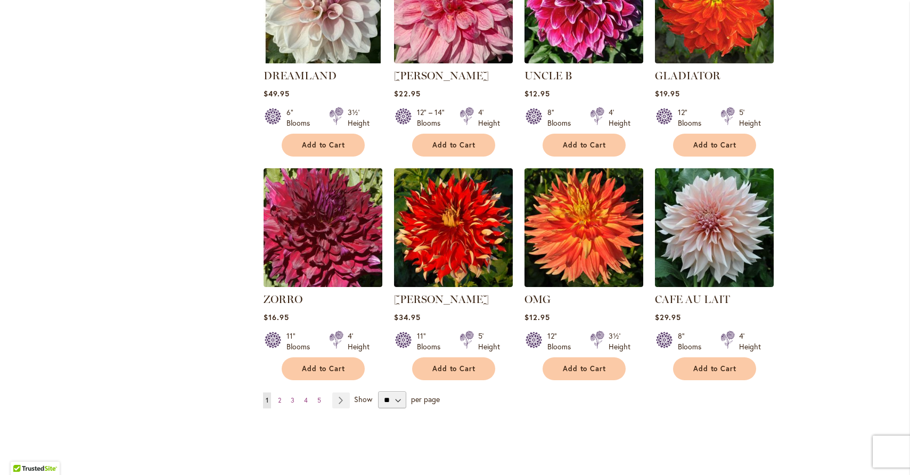
scroll to position [722, 0]
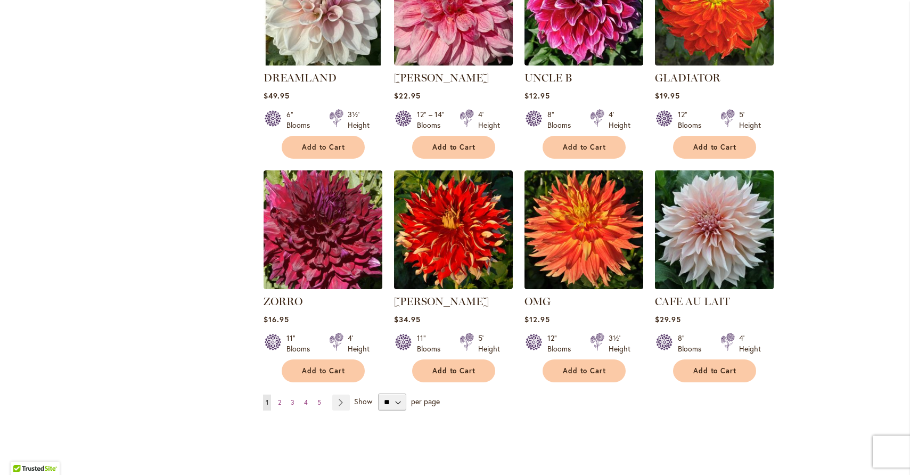
click at [705, 222] on img at bounding box center [714, 229] width 125 height 125
